Goal: Task Accomplishment & Management: Complete application form

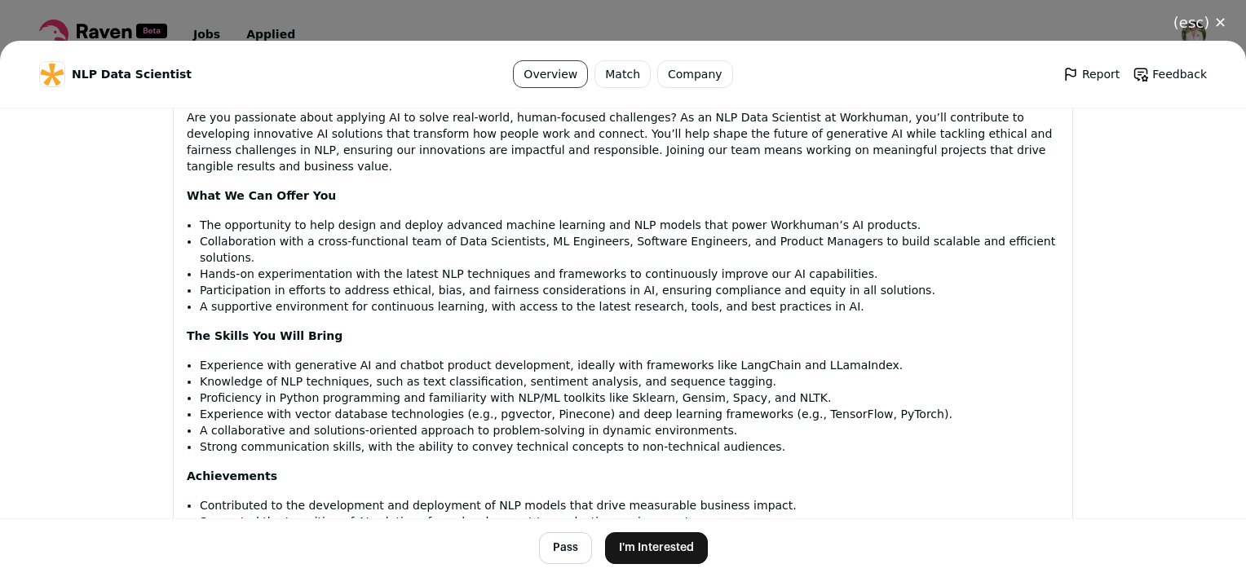
scroll to position [1060, 0]
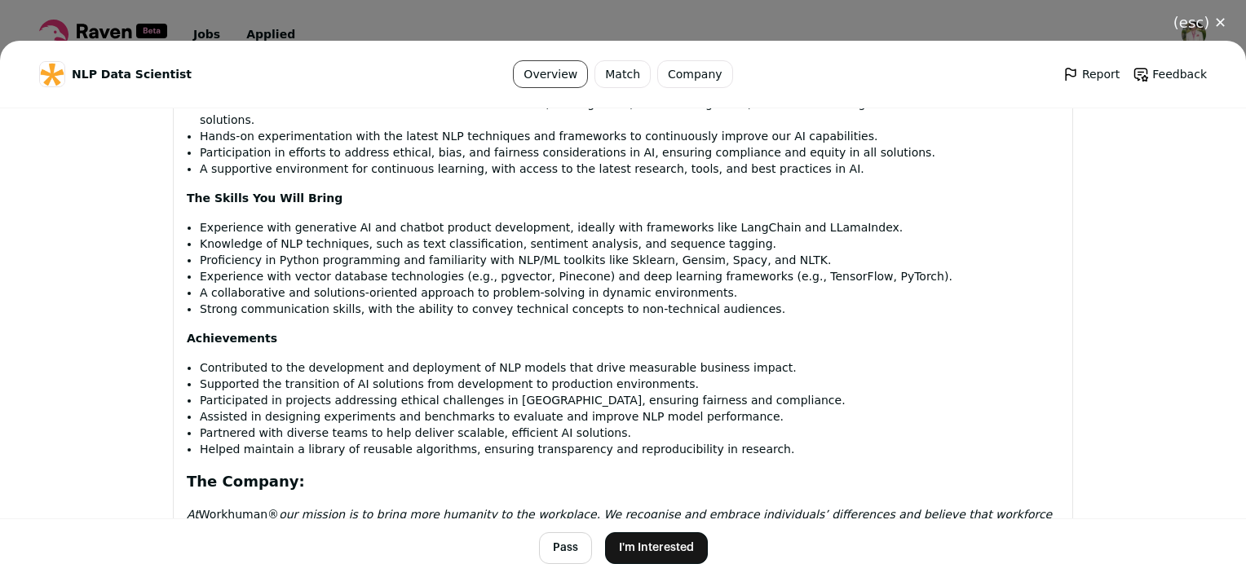
click at [659, 555] on button "I'm Interested" at bounding box center [656, 549] width 103 height 32
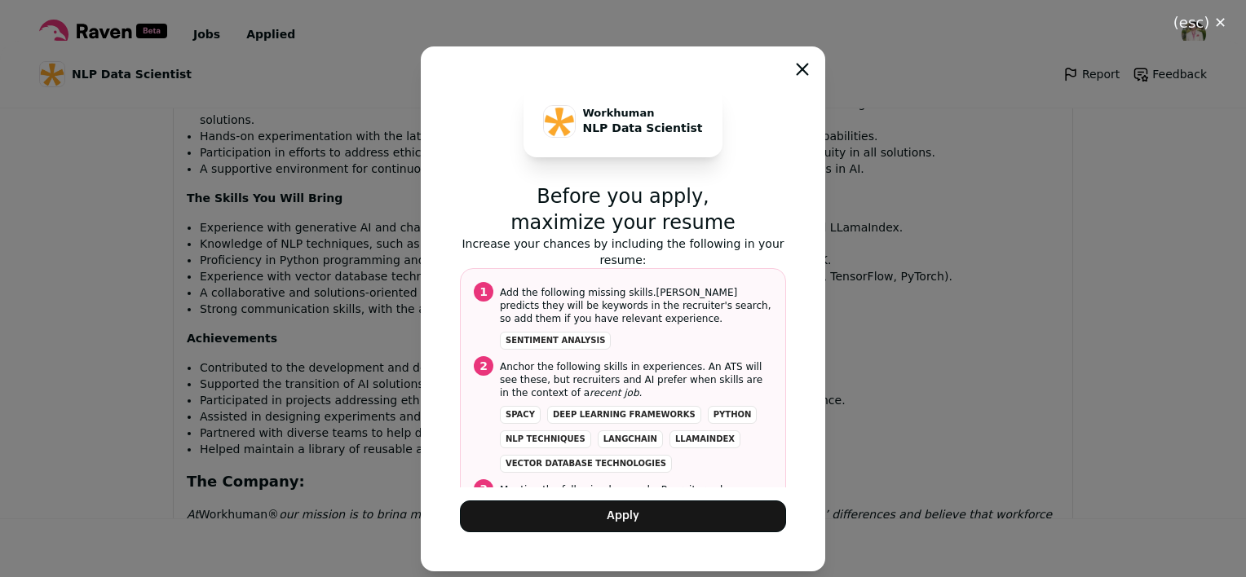
click at [651, 507] on button "Apply" at bounding box center [623, 517] width 326 height 32
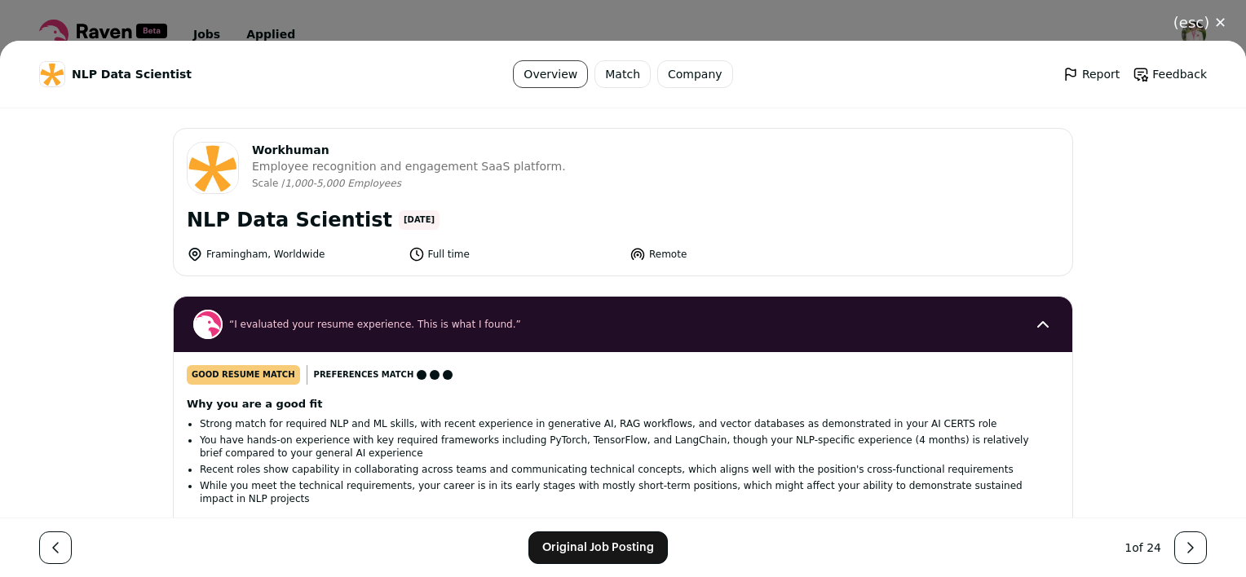
click at [1212, 21] on button "(esc) ✕" at bounding box center [1200, 23] width 92 height 36
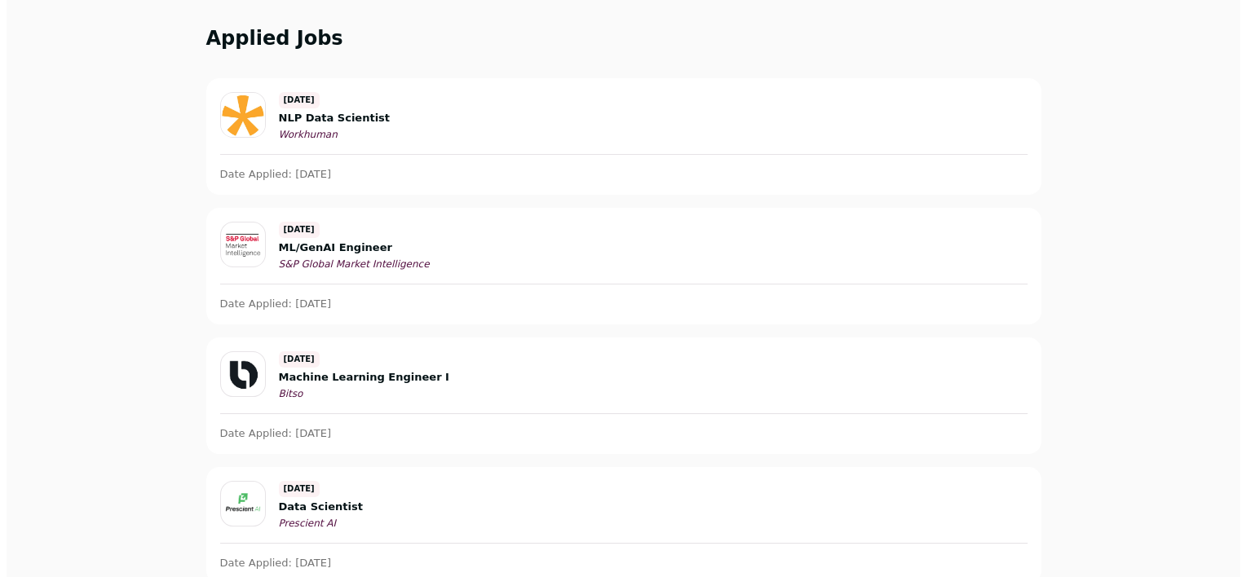
scroll to position [82, 0]
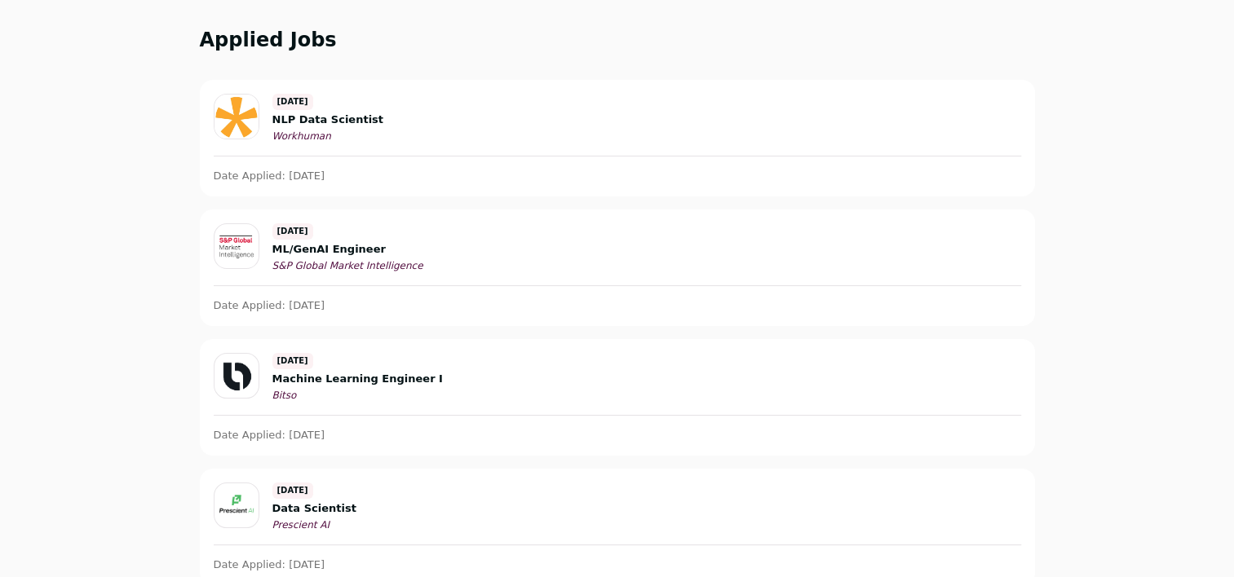
click at [298, 251] on span "ML/GenAI Engineer" at bounding box center [347, 249] width 151 height 13
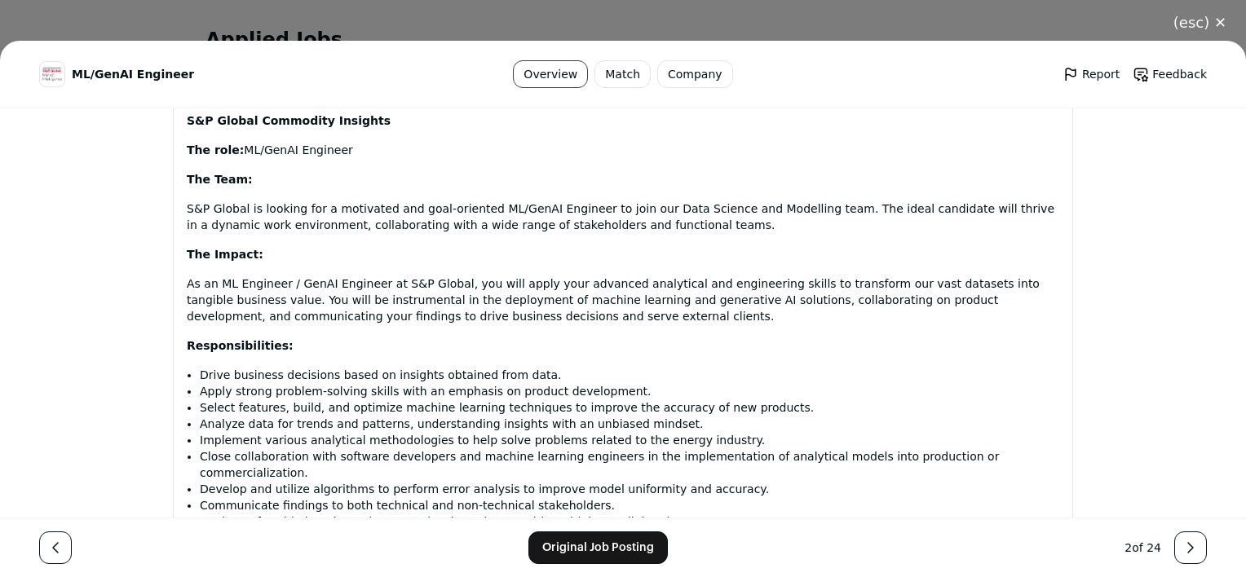
scroll to position [979, 0]
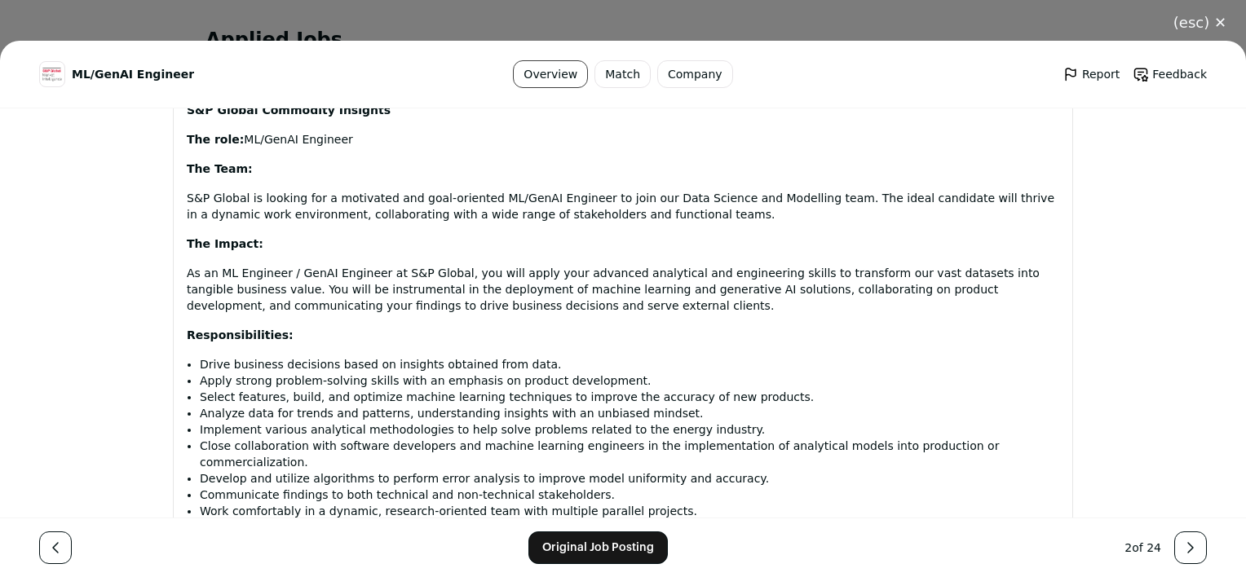
click at [607, 546] on link "Original Job Posting" at bounding box center [598, 548] width 139 height 33
